Goal: Task Accomplishment & Management: Use online tool/utility

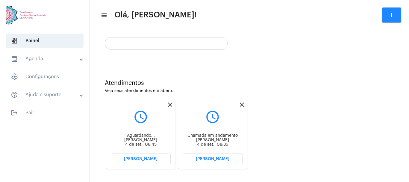
scroll to position [117, 0]
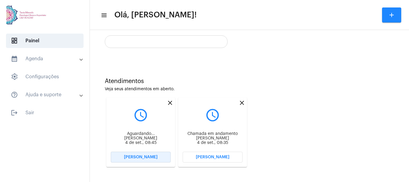
click at [140, 156] on span "[PERSON_NAME]" at bounding box center [141, 157] width 34 height 4
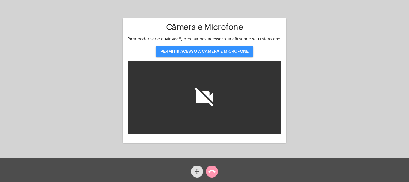
click at [207, 50] on span "PERMITIR ACESSO À CÂMERA E MICROFONE" at bounding box center [204, 51] width 88 height 4
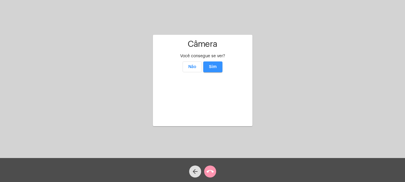
click at [214, 61] on button "Sim" at bounding box center [212, 66] width 19 height 11
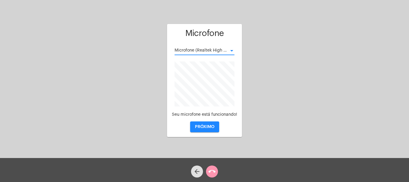
click at [232, 51] on div at bounding box center [231, 50] width 3 height 1
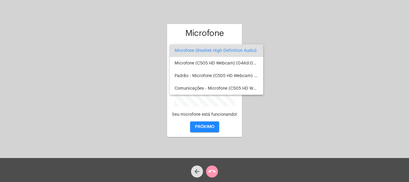
click at [204, 126] on div at bounding box center [204, 91] width 409 height 182
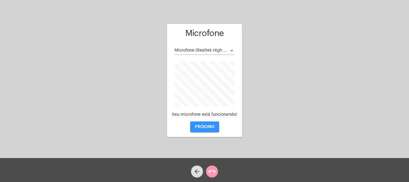
click at [204, 126] on span "PRÓXIMO" at bounding box center [204, 127] width 19 height 4
